Goal: Check status: Check status

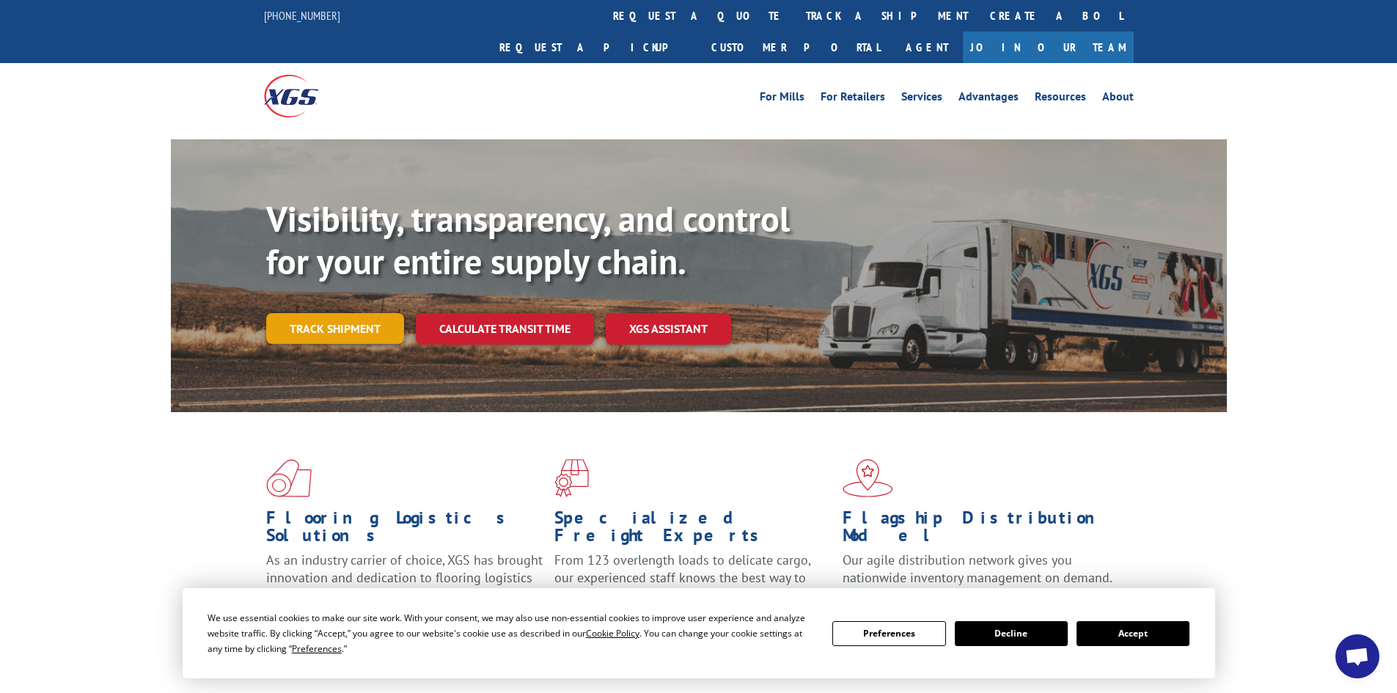
click at [309, 313] on link "Track shipment" at bounding box center [335, 328] width 138 height 31
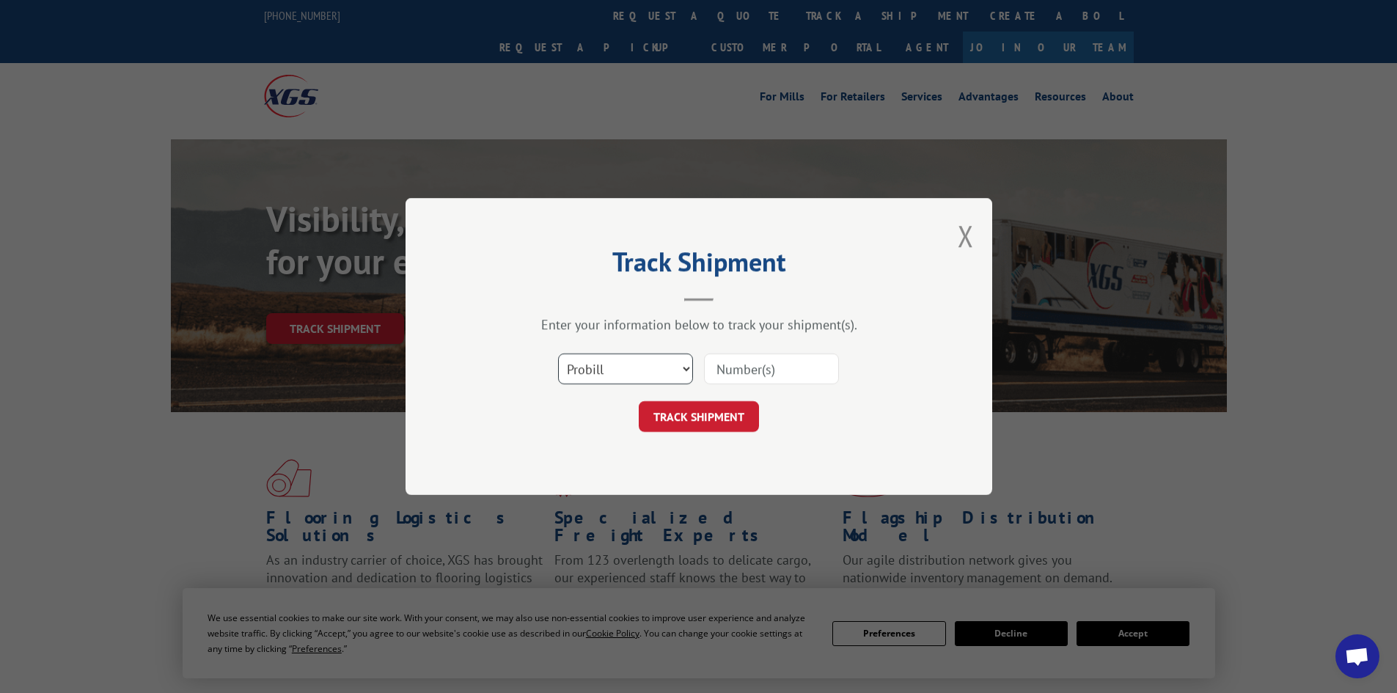
click at [684, 367] on select "Select category... Probill BOL PO" at bounding box center [625, 368] width 135 height 31
select select "bol"
click at [558, 353] on select "Select category... Probill BOL PO" at bounding box center [625, 368] width 135 height 31
click at [791, 369] on input at bounding box center [771, 368] width 135 height 31
paste input "3371875"
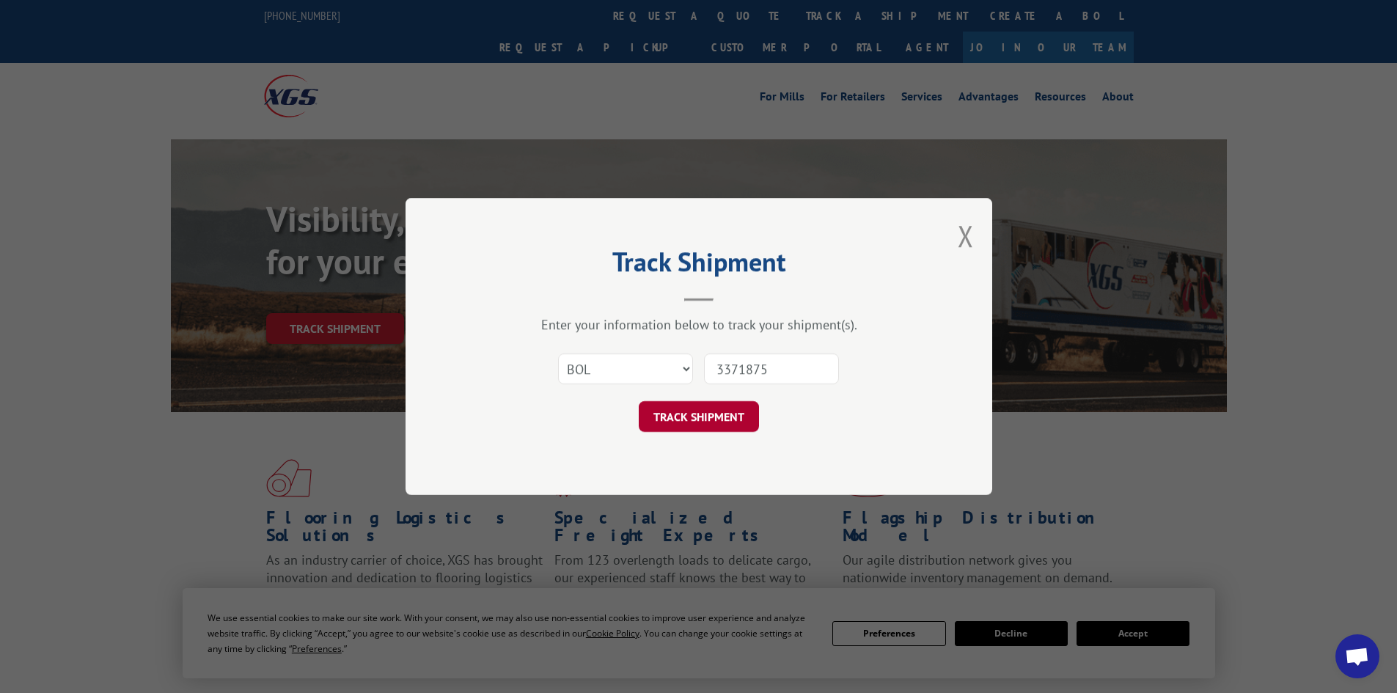
type input "3371875"
click at [682, 417] on button "TRACK SHIPMENT" at bounding box center [699, 416] width 120 height 31
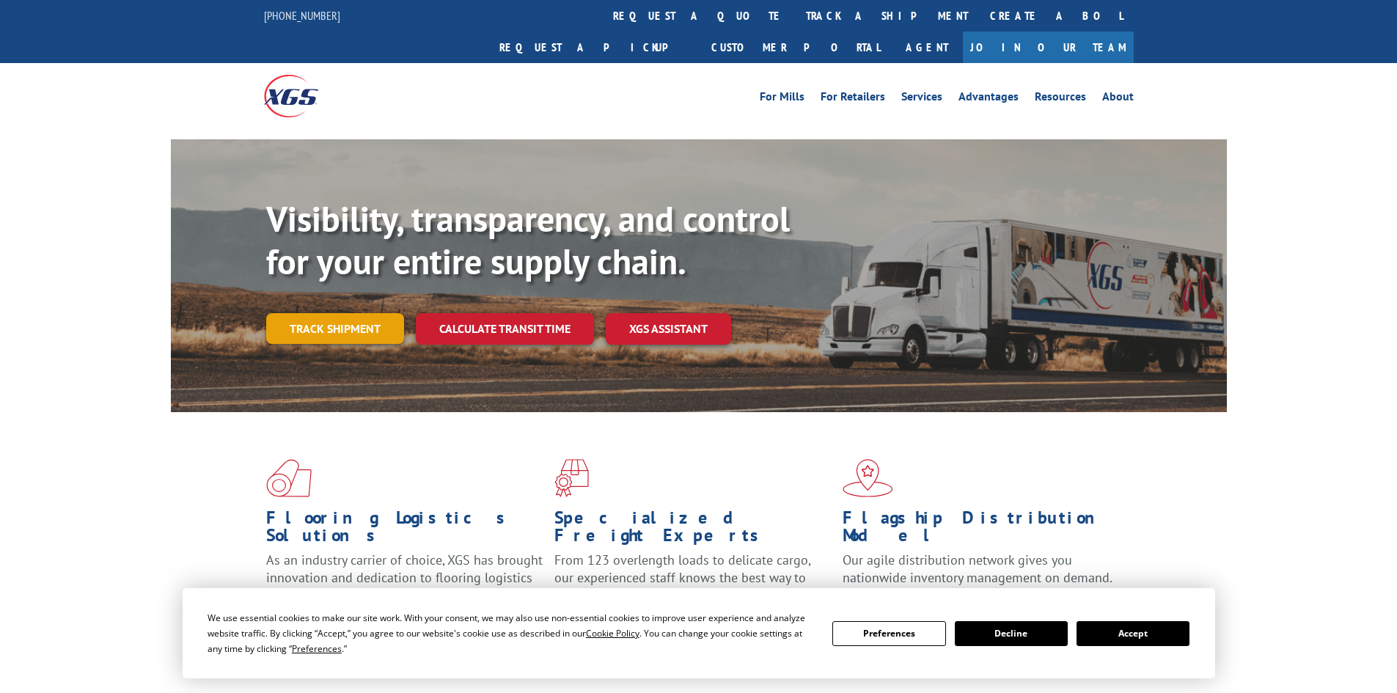
click at [336, 313] on link "Track shipment" at bounding box center [335, 328] width 138 height 31
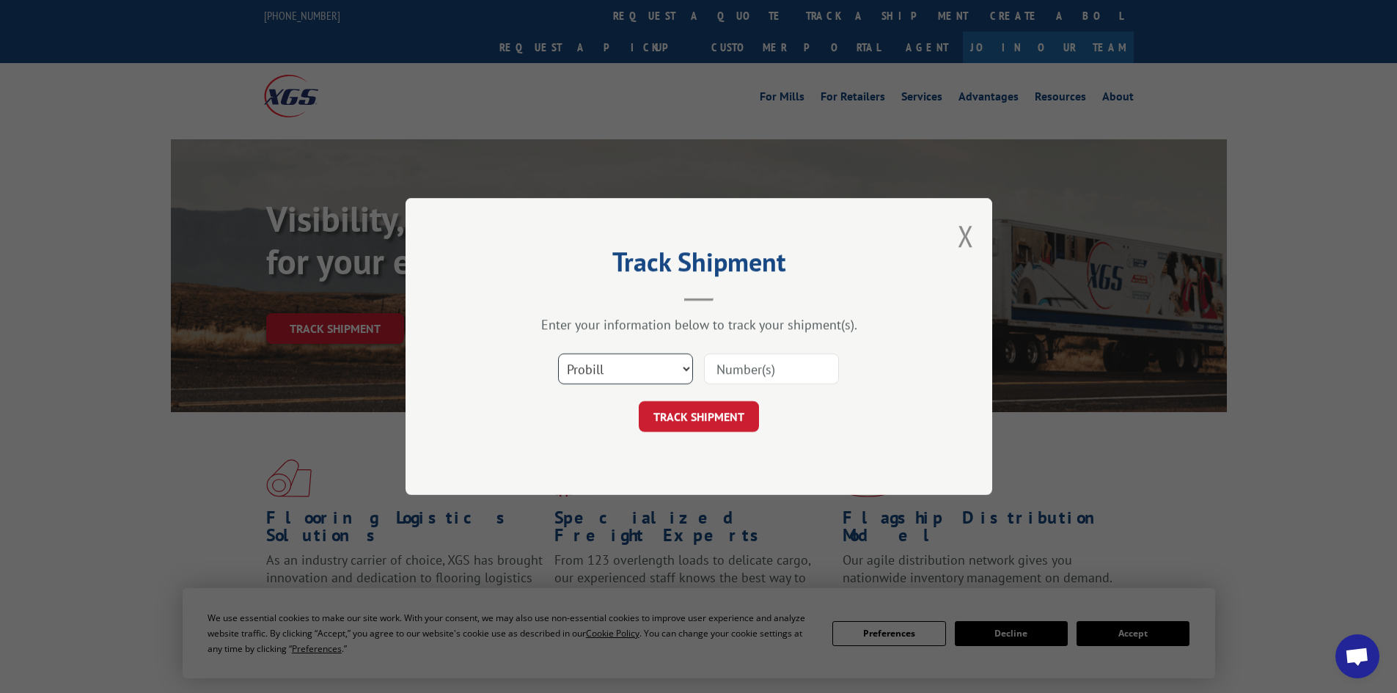
click at [683, 371] on select "Select category... Probill BOL PO" at bounding box center [625, 368] width 135 height 31
select select "bol"
click at [558, 353] on select "Select category... Probill BOL PO" at bounding box center [625, 368] width 135 height 31
click at [742, 370] on input at bounding box center [771, 368] width 135 height 31
paste input "3371875"
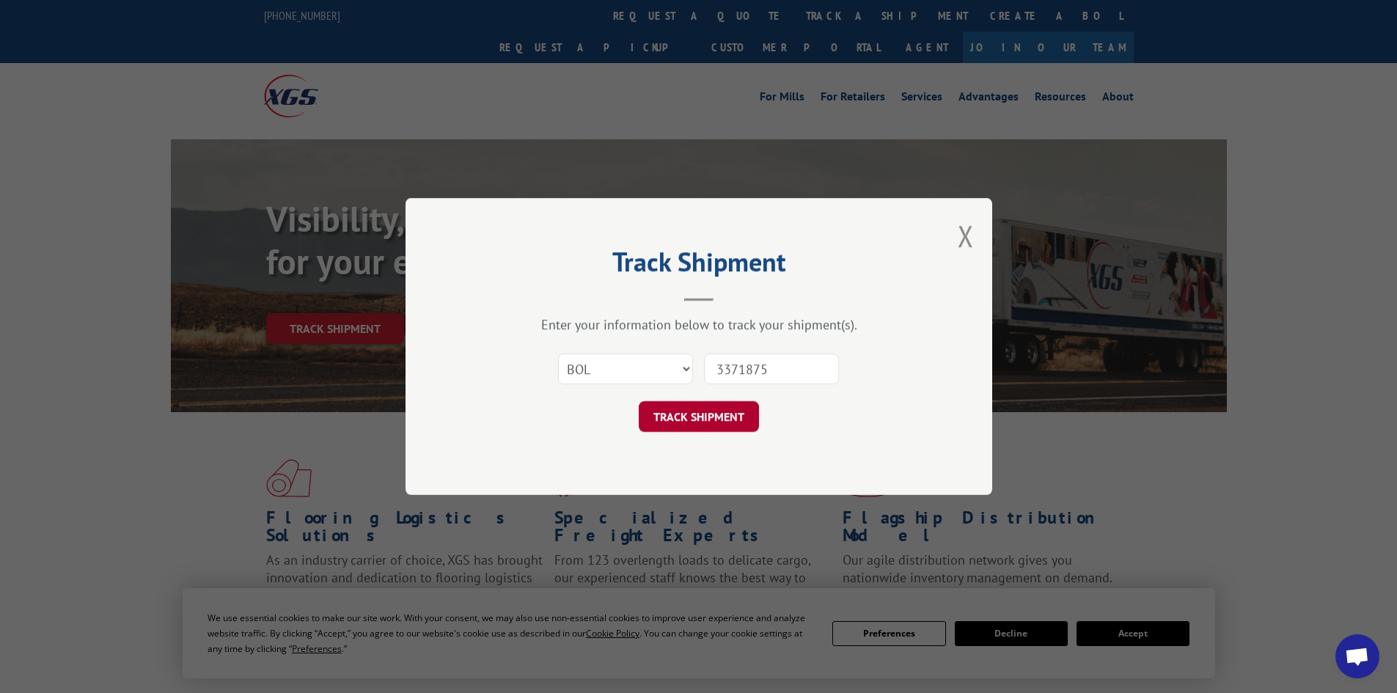
type input "3371875"
click at [719, 420] on button "TRACK SHIPMENT" at bounding box center [699, 416] width 120 height 31
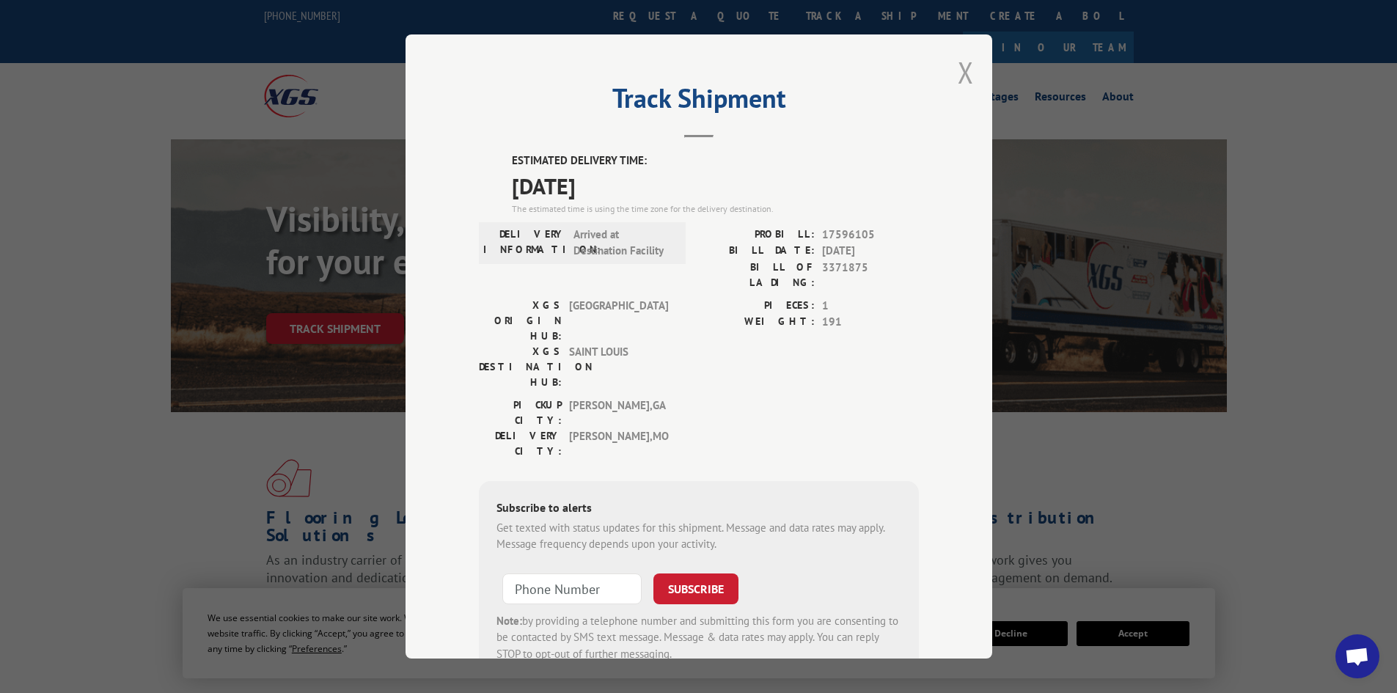
click at [961, 70] on button "Close modal" at bounding box center [966, 72] width 16 height 39
